Goal: Task Accomplishment & Management: Use online tool/utility

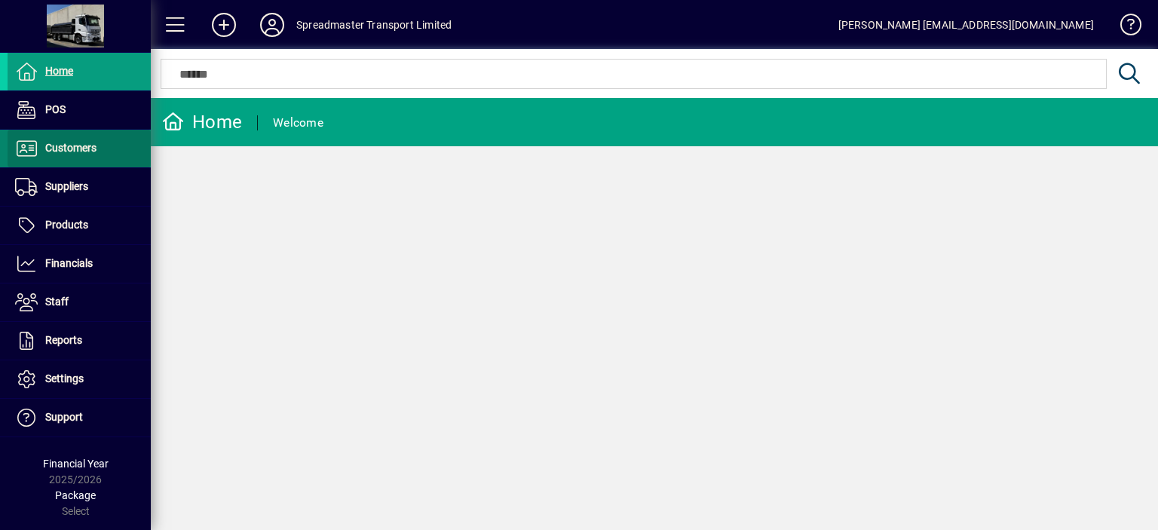
click at [83, 149] on span "Customers" at bounding box center [70, 148] width 51 height 12
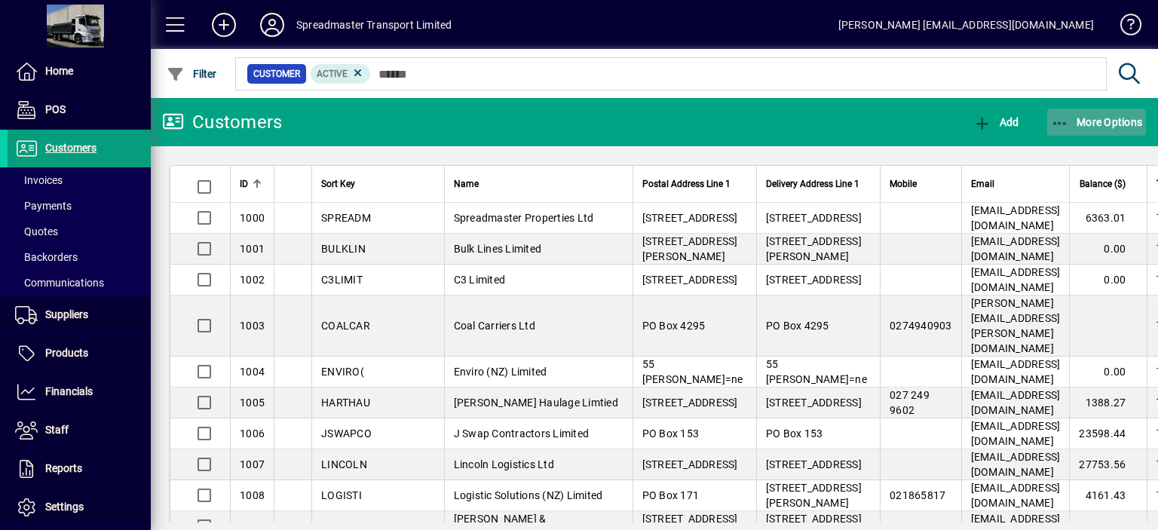
click at [1088, 122] on span "More Options" at bounding box center [1097, 122] width 92 height 12
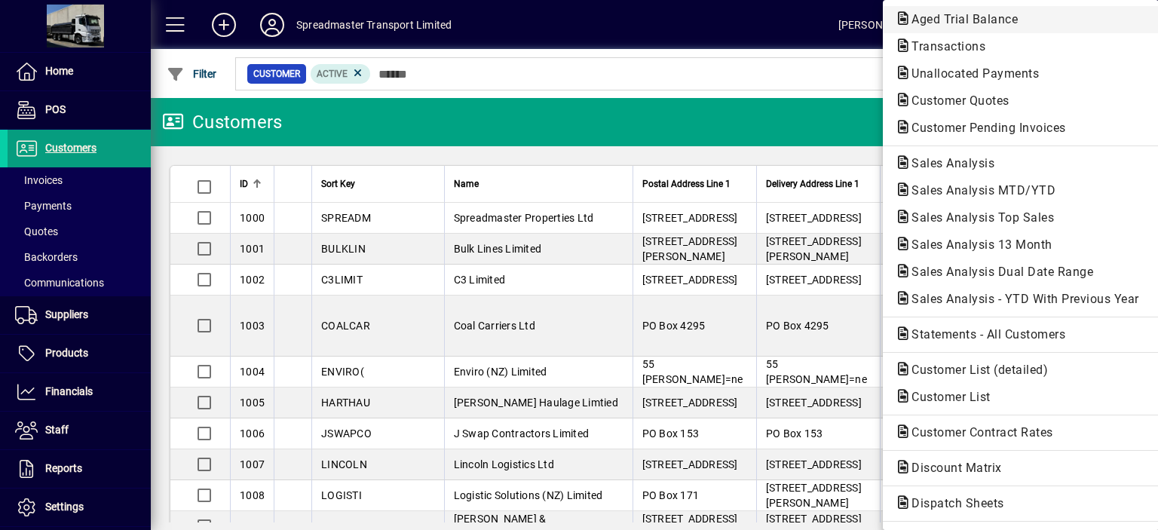
click at [920, 22] on span "Aged Trial Balance" at bounding box center [960, 19] width 130 height 14
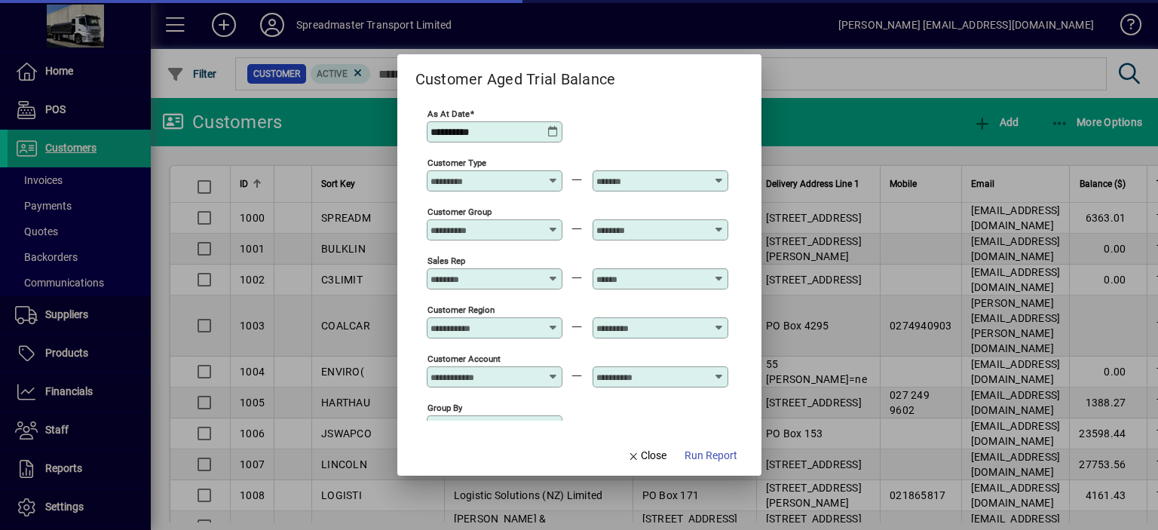
scroll to position [112, 0]
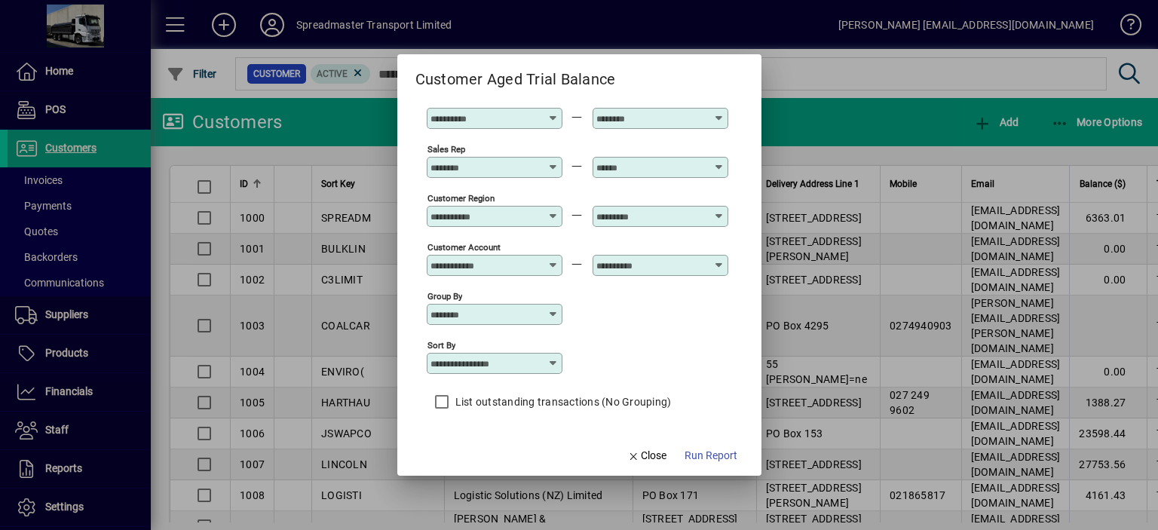
click at [552, 364] on icon at bounding box center [553, 363] width 12 height 12
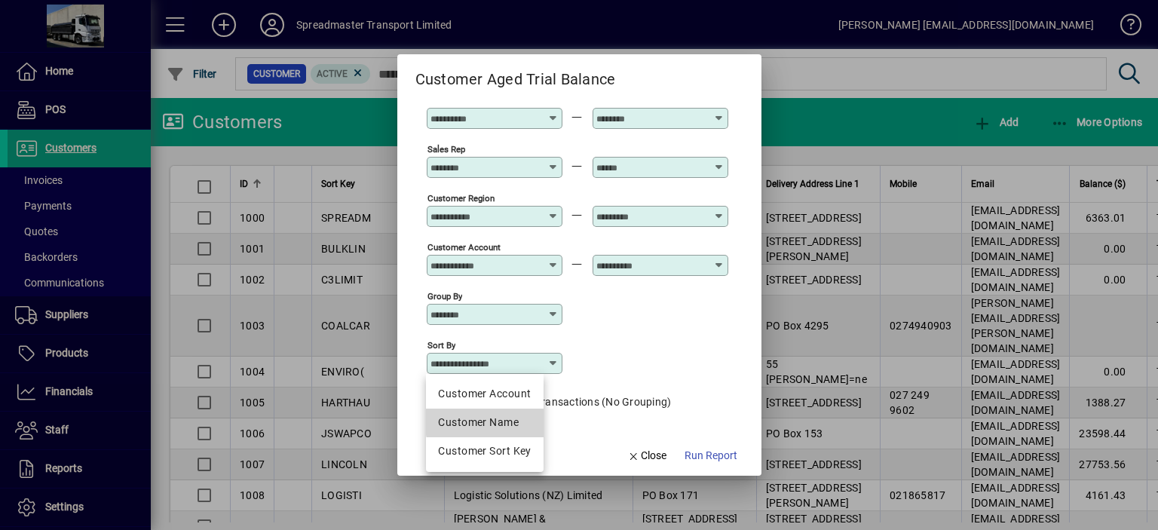
click at [500, 420] on div "Customer Name" at bounding box center [484, 423] width 93 height 16
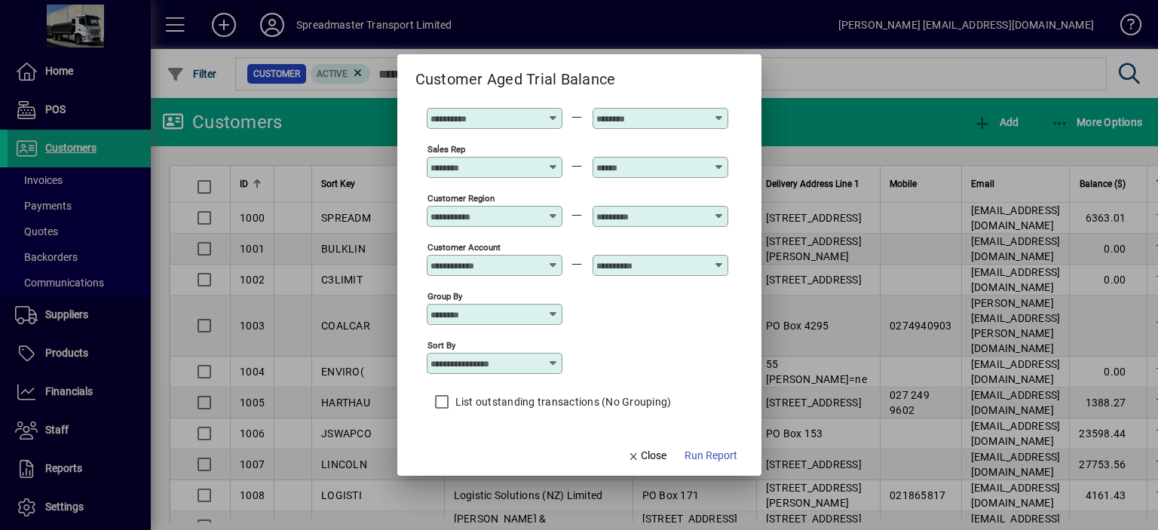
type input "**********"
click at [689, 454] on span "Run Report" at bounding box center [710, 456] width 53 height 16
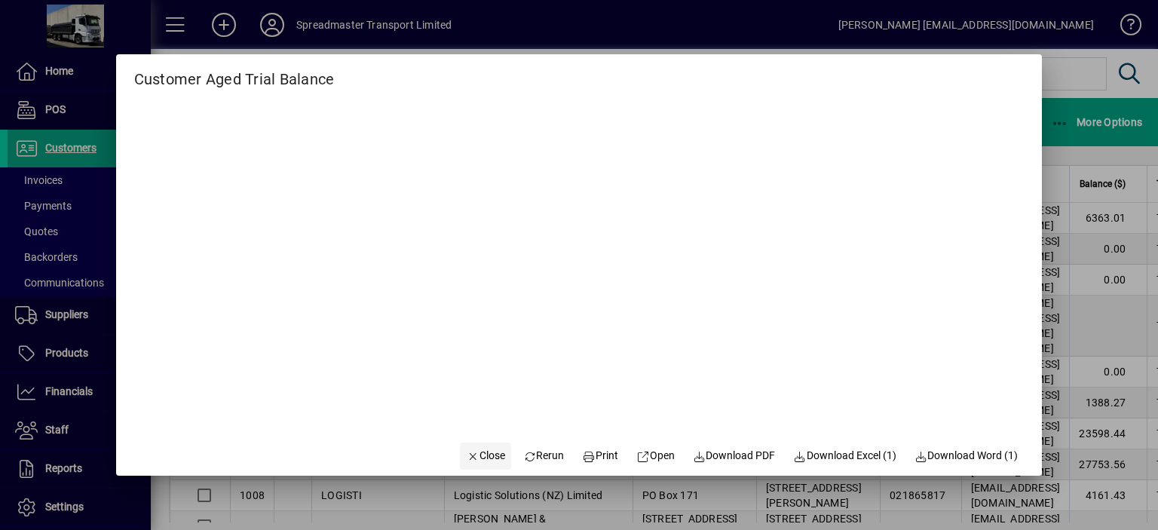
click at [480, 457] on span "Close" at bounding box center [485, 456] width 39 height 16
